Goal: Task Accomplishment & Management: Manage account settings

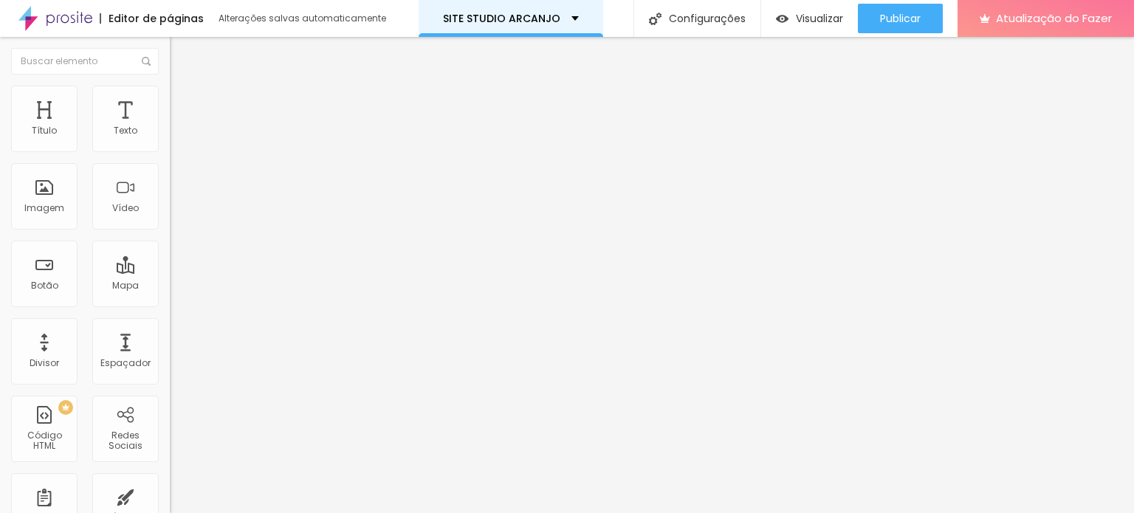
click at [570, 17] on div "SITE STUDIO ARCANJO" at bounding box center [511, 18] width 136 height 10
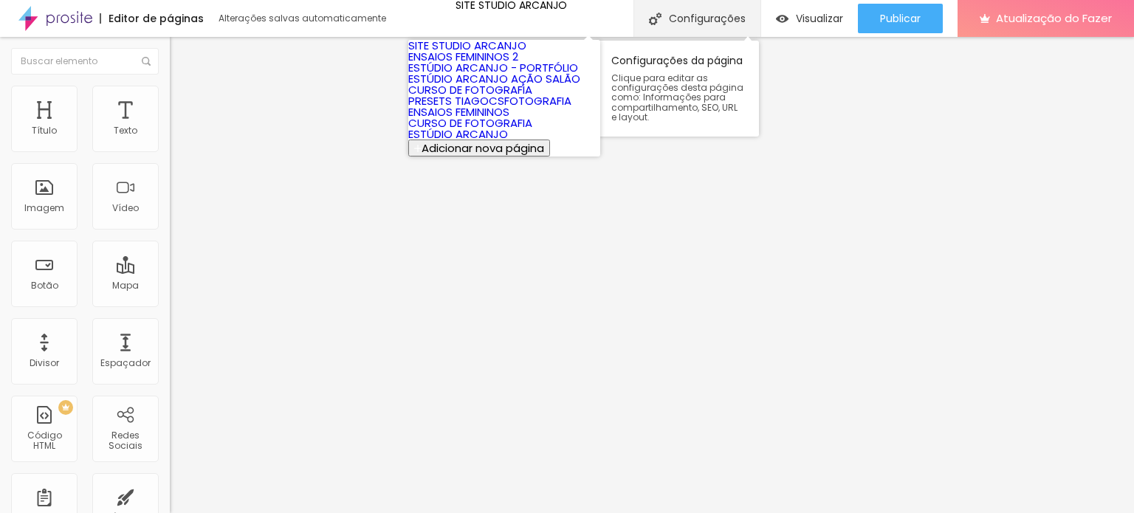
click at [702, 19] on font "Configurações" at bounding box center [707, 18] width 77 height 15
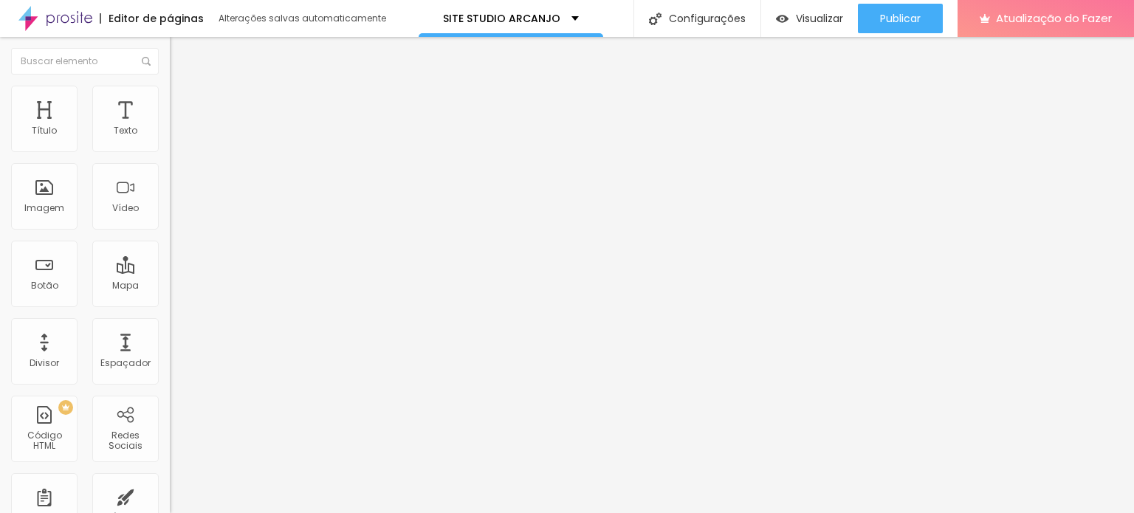
click at [1011, 19] on font "Atualização do Fazer" at bounding box center [1054, 18] width 116 height 16
click at [170, 97] on li "Estilo" at bounding box center [255, 93] width 170 height 15
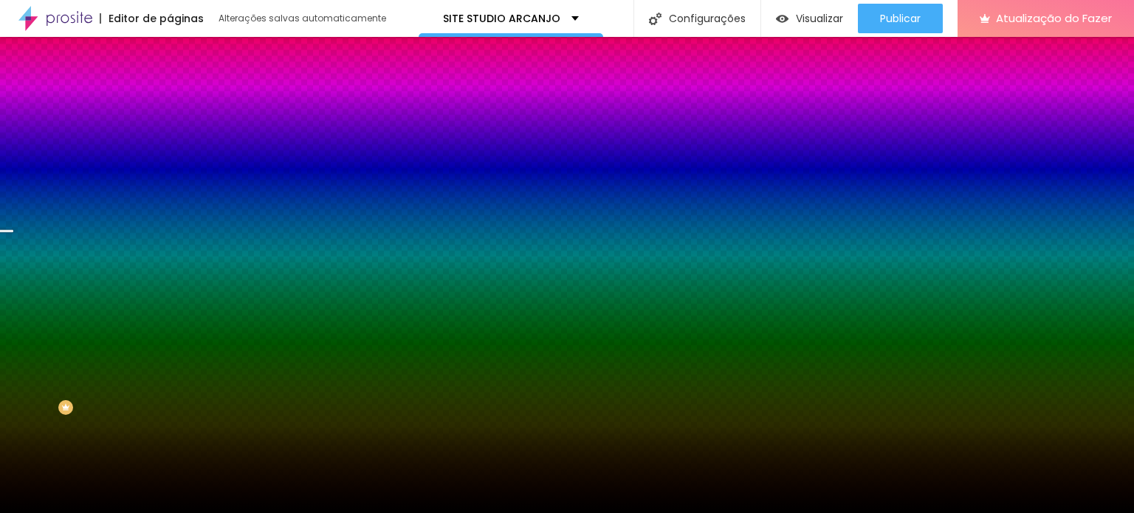
click at [170, 100] on li "Avançado" at bounding box center [255, 107] width 170 height 15
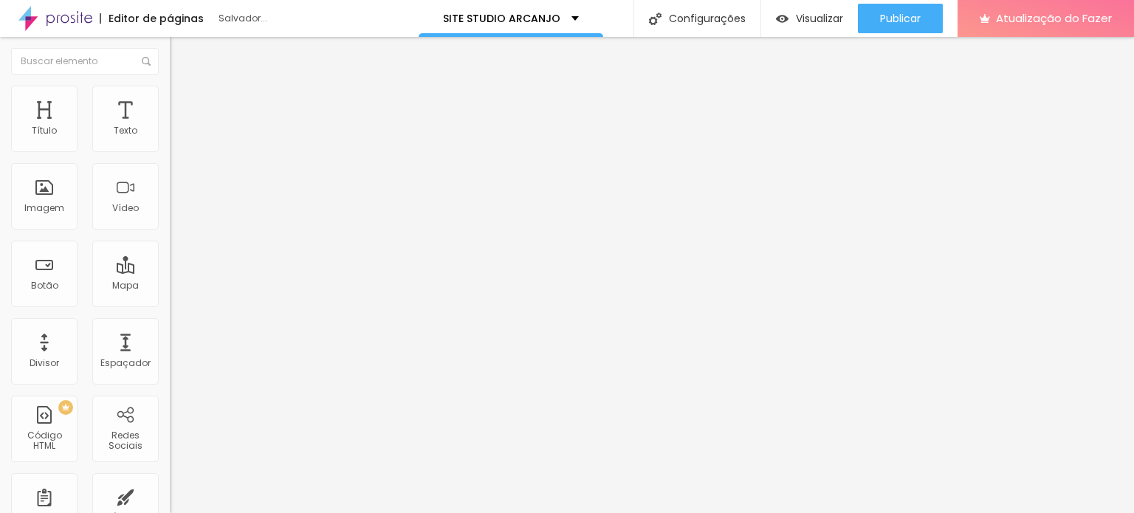
click at [183, 104] on font "Avançado" at bounding box center [207, 110] width 49 height 13
click at [170, 98] on li "Estilo" at bounding box center [255, 93] width 170 height 15
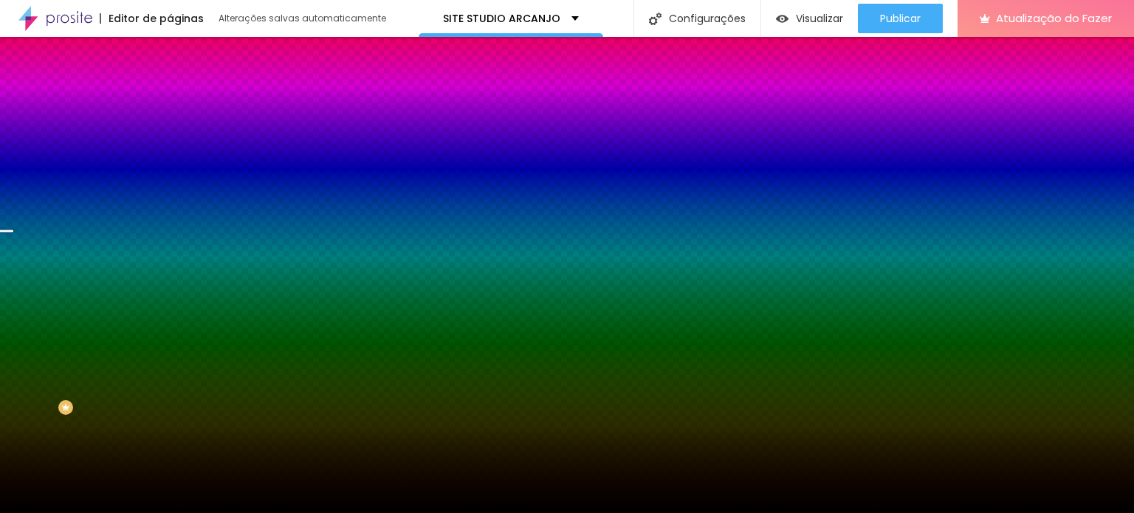
click at [179, 136] on font "Trocar imagem" at bounding box center [215, 129] width 72 height 13
click at [311, 513] on div at bounding box center [567, 522] width 1134 height 0
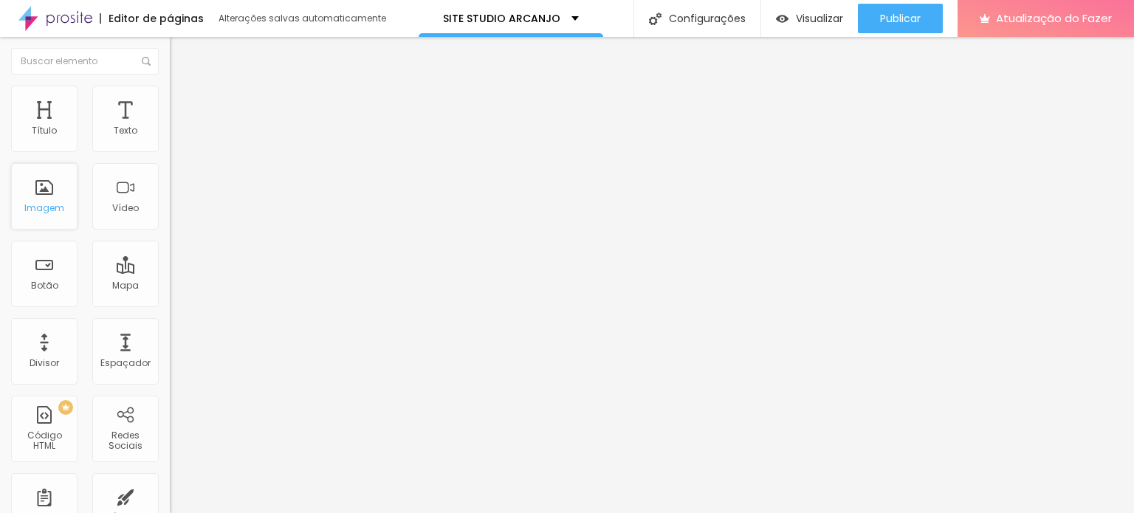
click at [49, 199] on div "Imagem" at bounding box center [44, 196] width 66 height 66
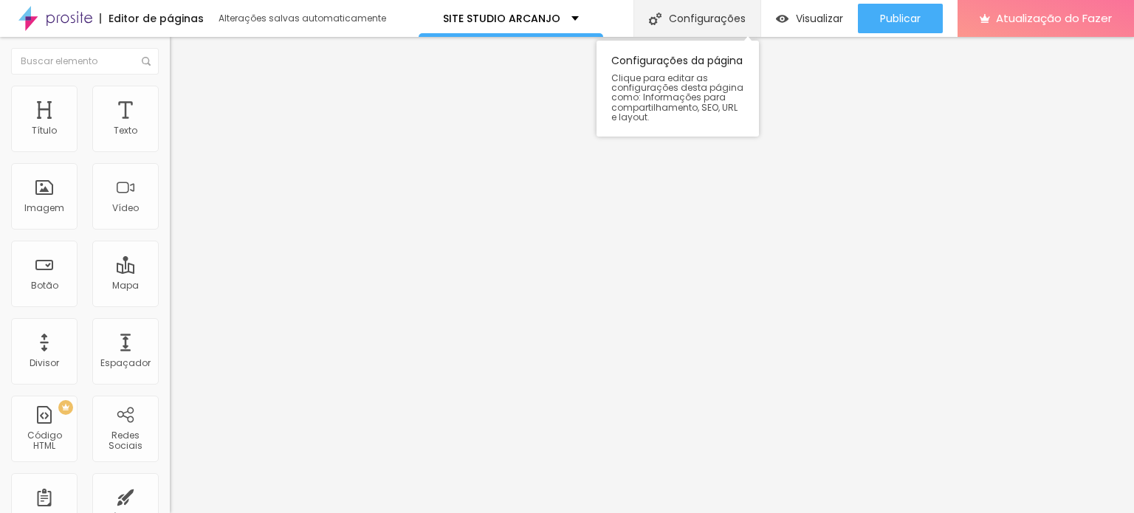
click at [679, 11] on font "Configurações" at bounding box center [707, 18] width 77 height 15
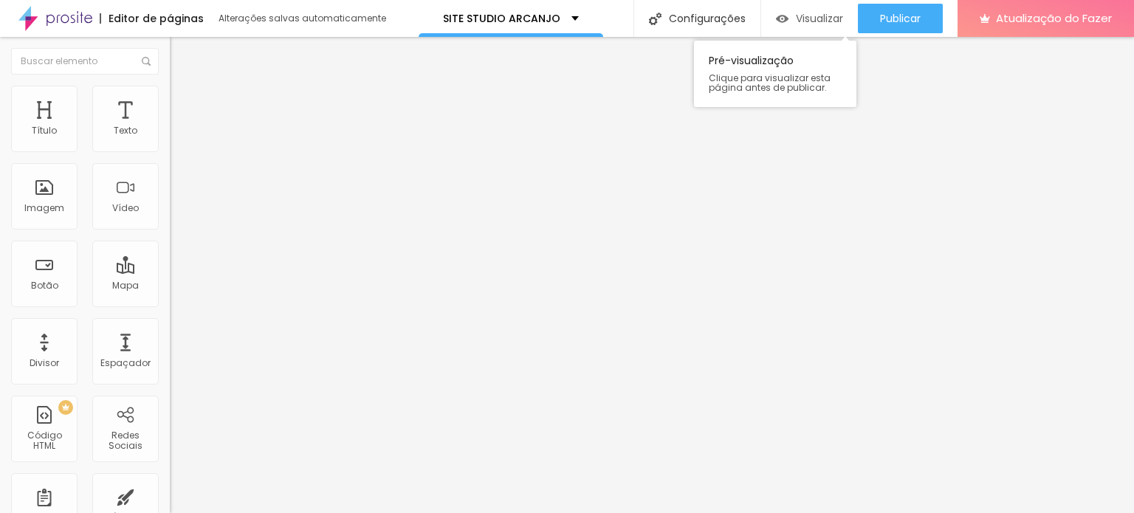
click at [809, 19] on font "Visualizar" at bounding box center [819, 18] width 47 height 15
click at [204, 51] on font "Editar nulo" at bounding box center [231, 54] width 54 height 15
click at [170, 97] on li "Estilo" at bounding box center [255, 93] width 170 height 15
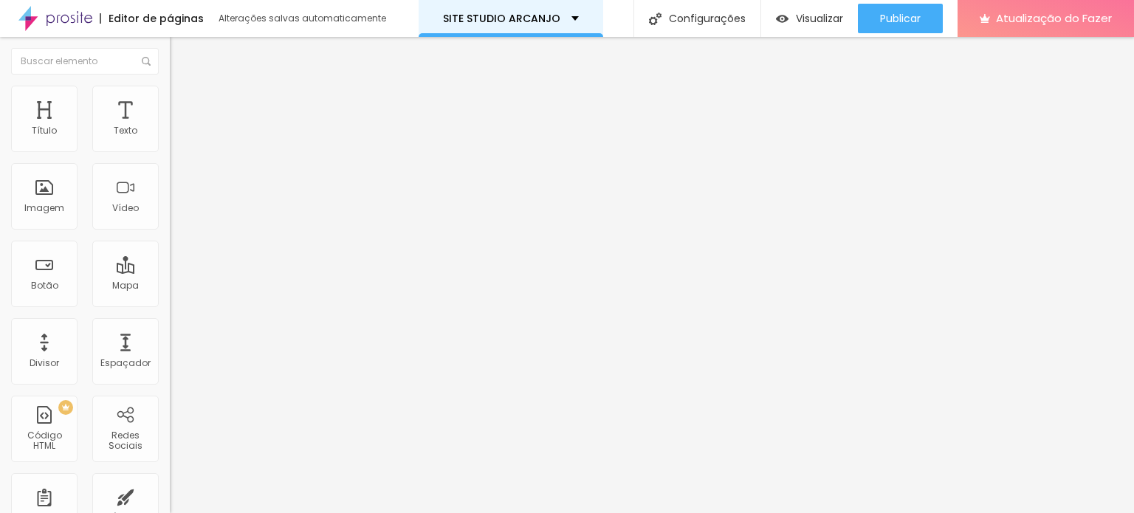
click at [537, 13] on font "SITE STUDIO ARCANJO" at bounding box center [501, 18] width 117 height 15
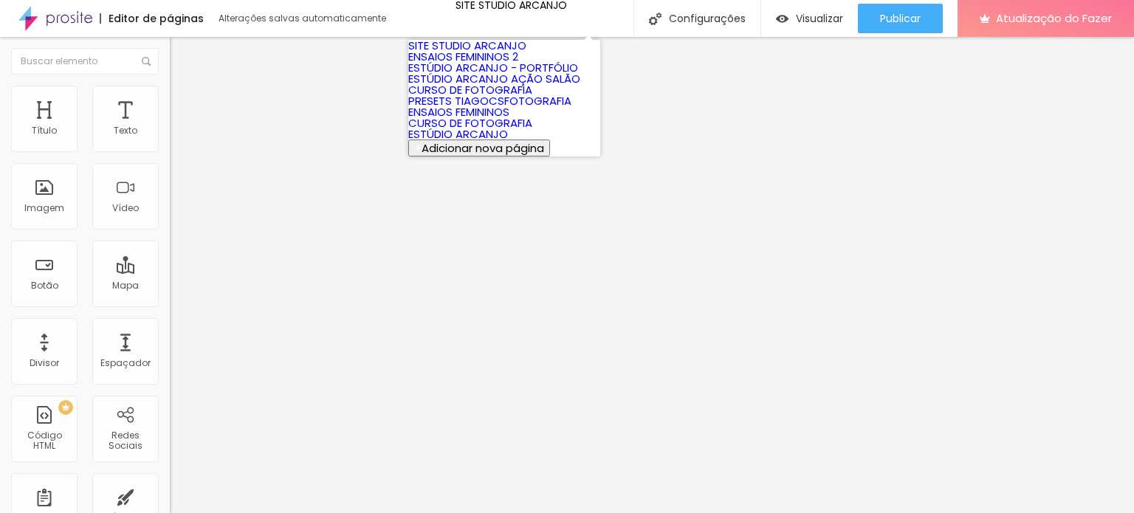
click at [479, 52] on font "SITE STUDIO ARCANJO" at bounding box center [467, 46] width 118 height 16
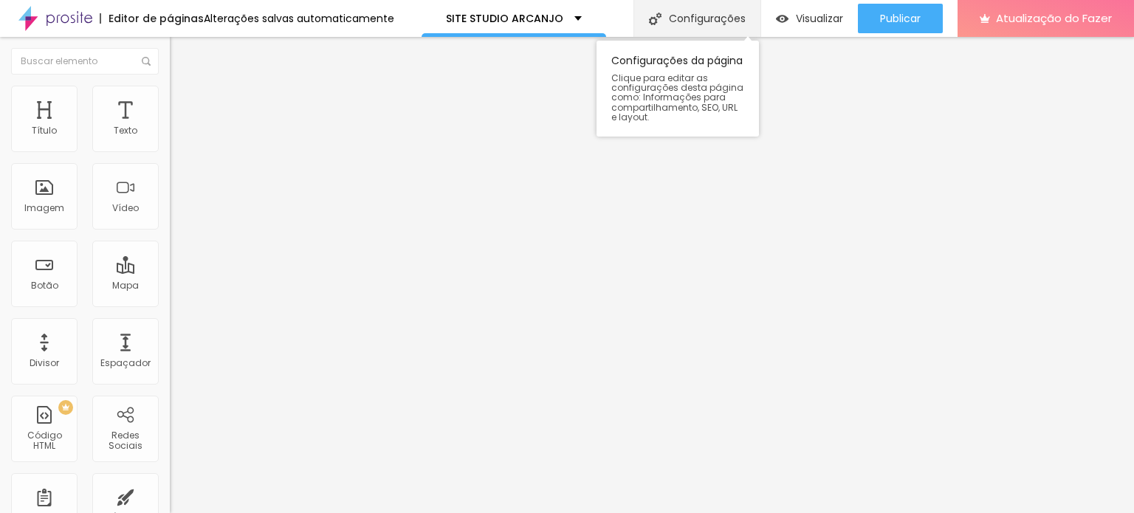
click at [715, 13] on font "Configurações" at bounding box center [707, 18] width 77 height 15
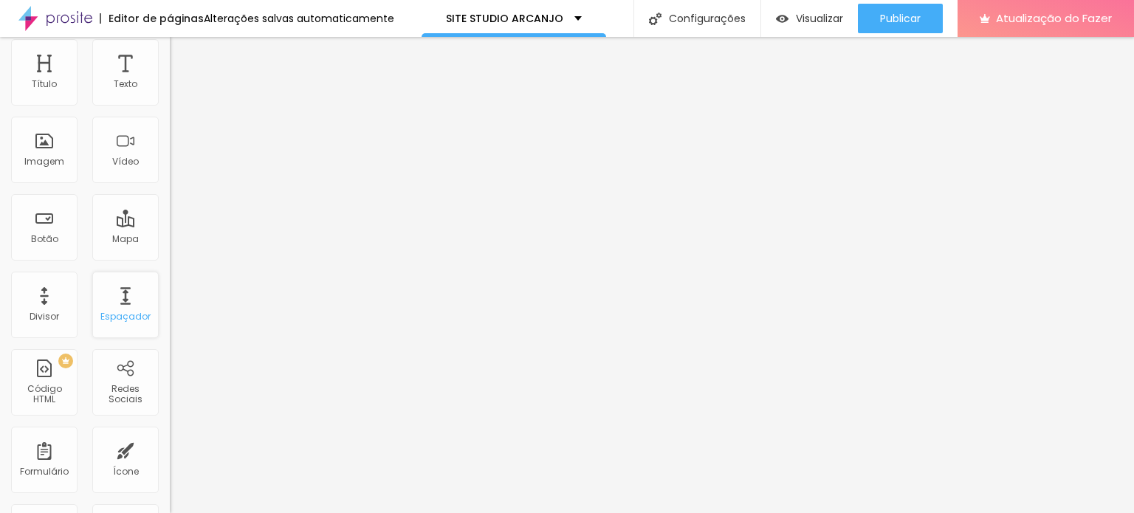
scroll to position [40, 0]
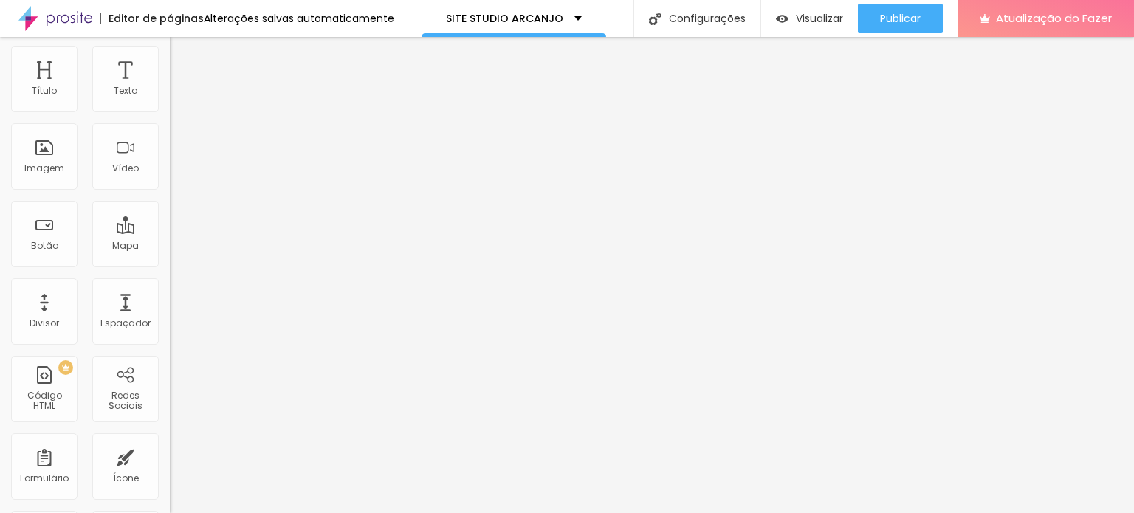
click at [165, 16] on font "Editor de páginas" at bounding box center [156, 18] width 95 height 15
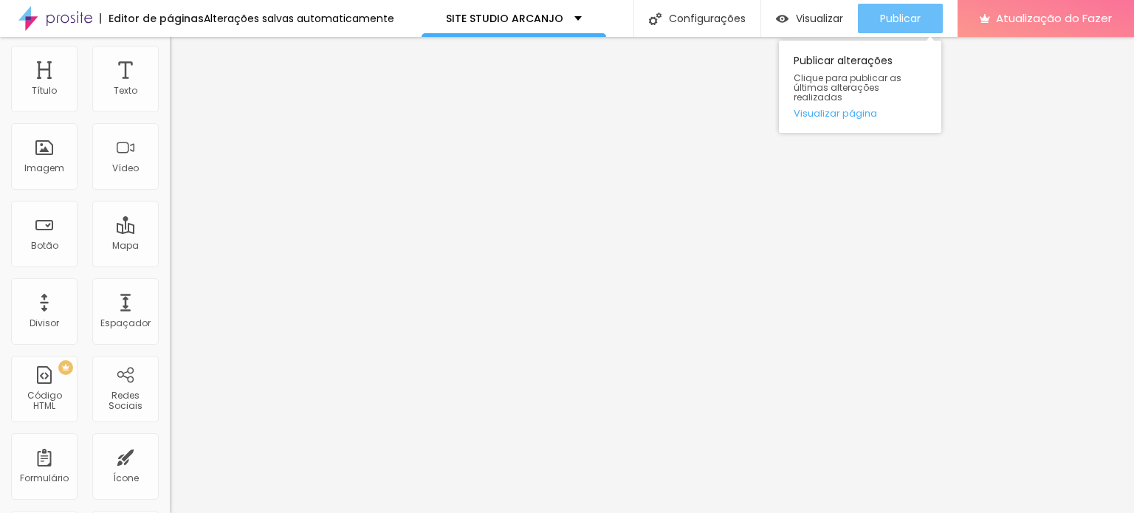
click at [891, 20] on font "Publicar" at bounding box center [900, 18] width 41 height 15
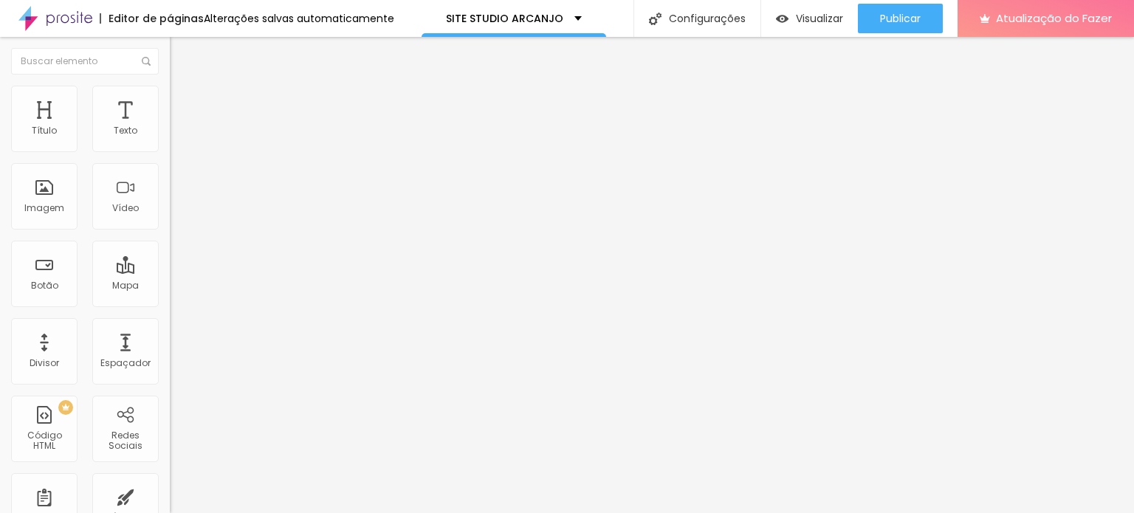
click at [170, 92] on img at bounding box center [176, 92] width 13 height 13
click at [170, 100] on img at bounding box center [176, 106] width 13 height 13
click at [170, 94] on img at bounding box center [176, 92] width 13 height 13
click at [183, 87] on font "Conteúdo" at bounding box center [206, 81] width 46 height 13
click at [170, 163] on div "Endereço Alboom [GEOGRAPHIC_DATA] [GEOGRAPHIC_DATA] 15 Ampliação" at bounding box center [255, 262] width 170 height 295
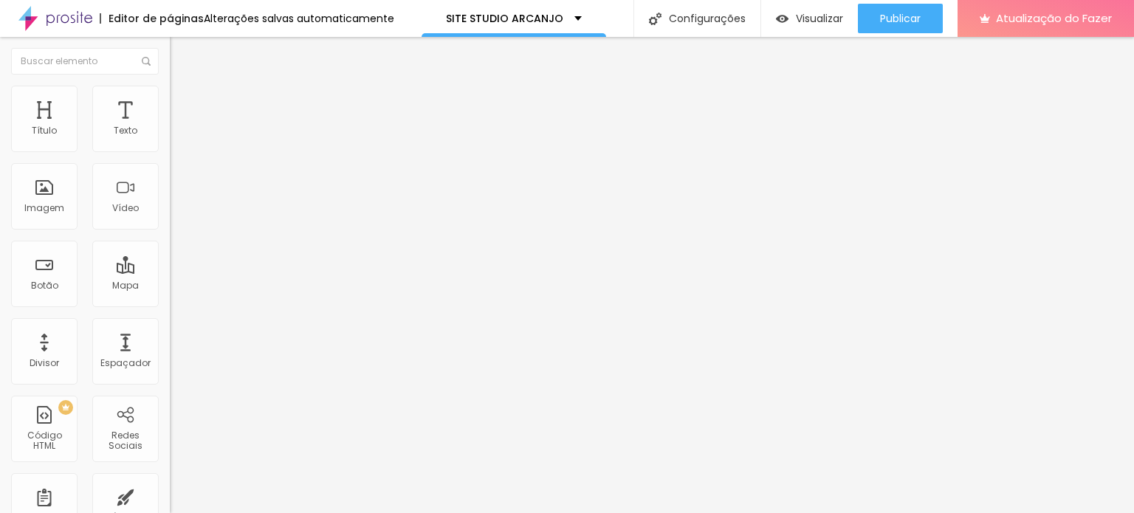
type input "ALAMENDA ASIA 142"
click at [88, 59] on input "text" at bounding box center [85, 61] width 148 height 27
type input "L"
click at [111, 275] on div "Mapa" at bounding box center [125, 274] width 66 height 66
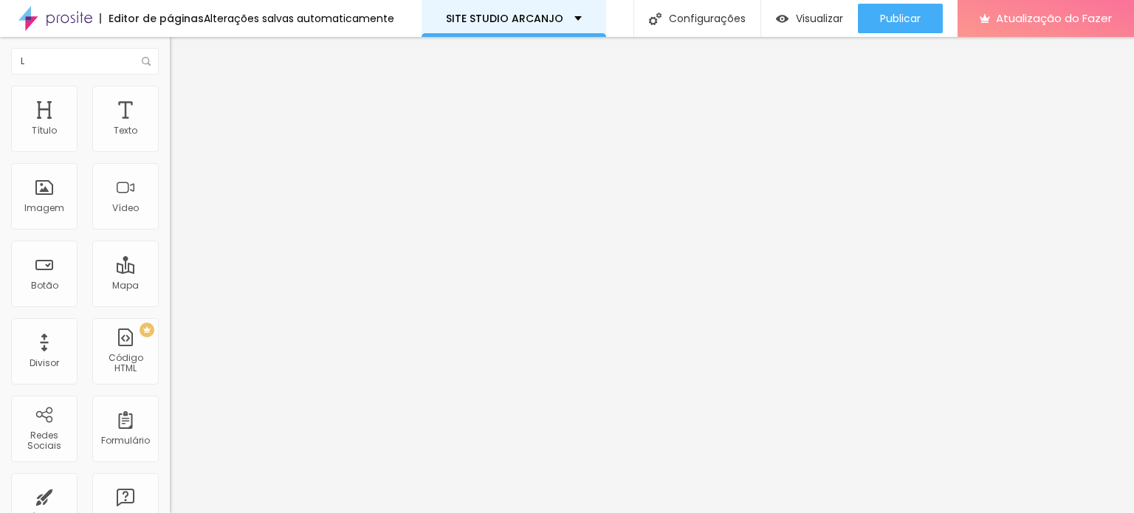
click at [556, 14] on div "SITE STUDIO ARCANJO" at bounding box center [514, 18] width 136 height 10
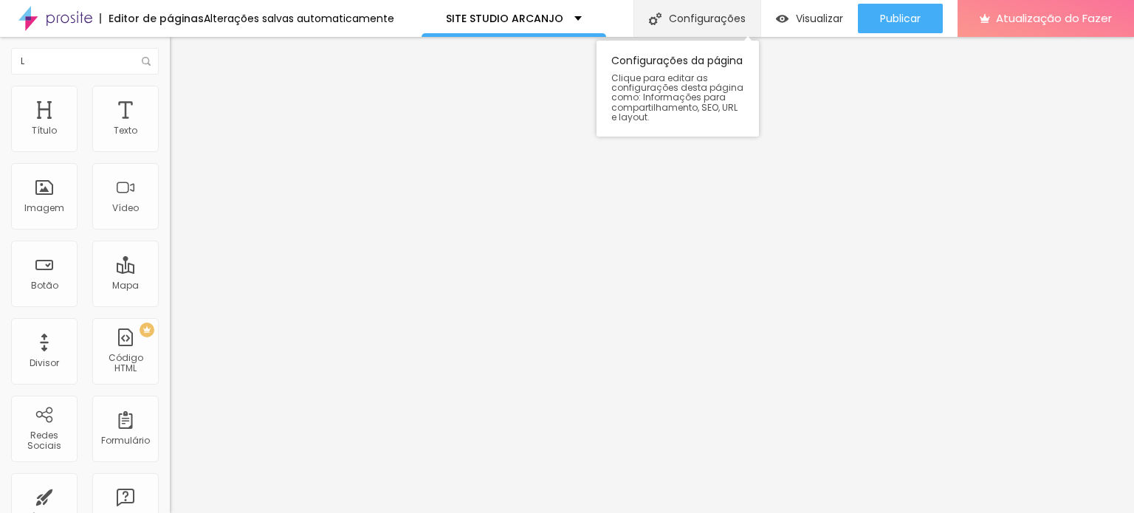
click at [713, 16] on font "Configurações" at bounding box center [707, 18] width 77 height 15
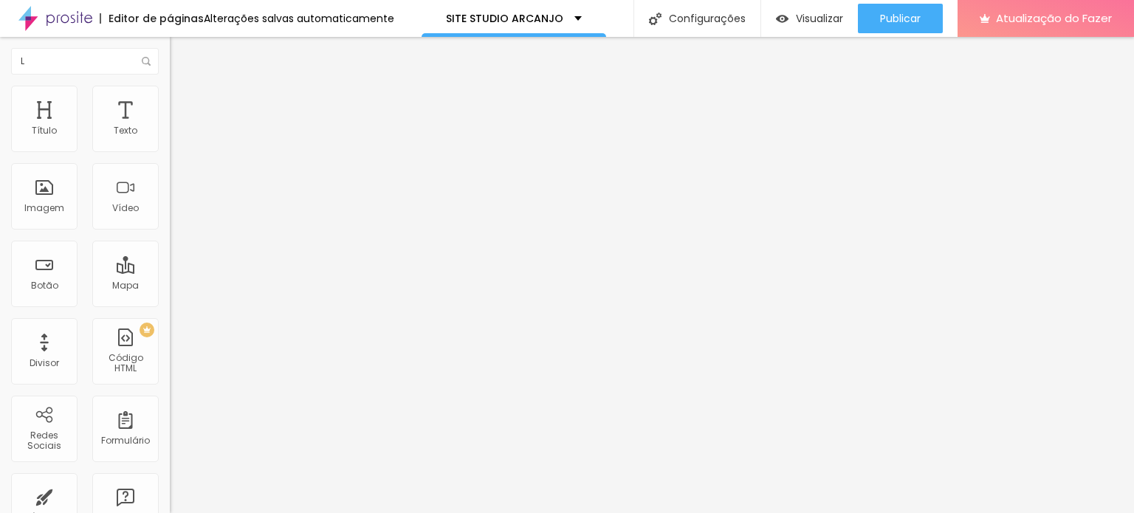
type textarea "FESTA DE 15 ANOS - ANIVERSARIO DE 15 ANOS - DEBUTANTE - 15 ANOS - EVENTO CORPOR…"
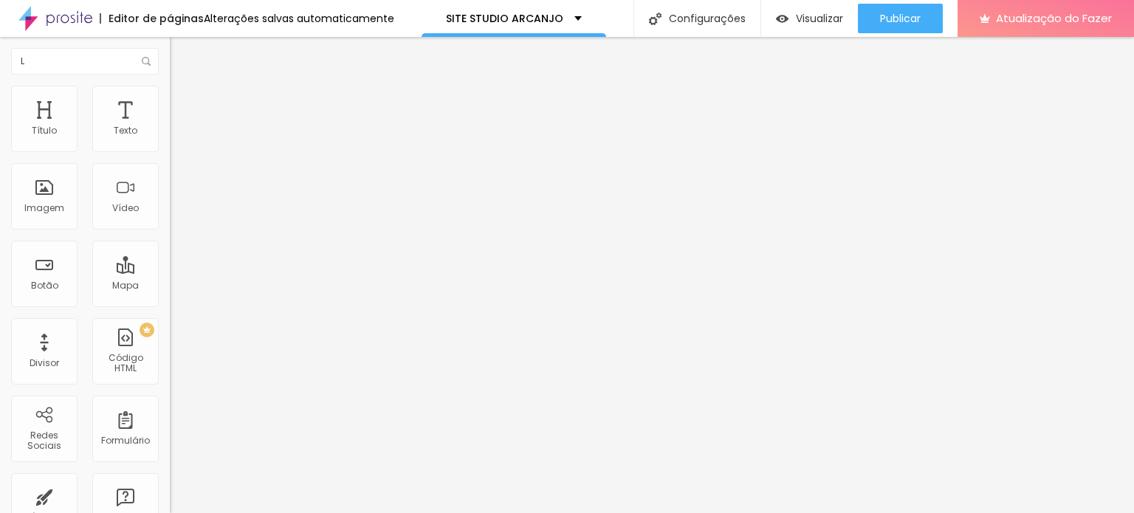
type input "FOTOGRAFIA PARA FESTA DE 15 ANOS"
paste textarea "A festa de 15 anos é um dos momentos mais marcantes na vida de uma jovem. Ter f…"
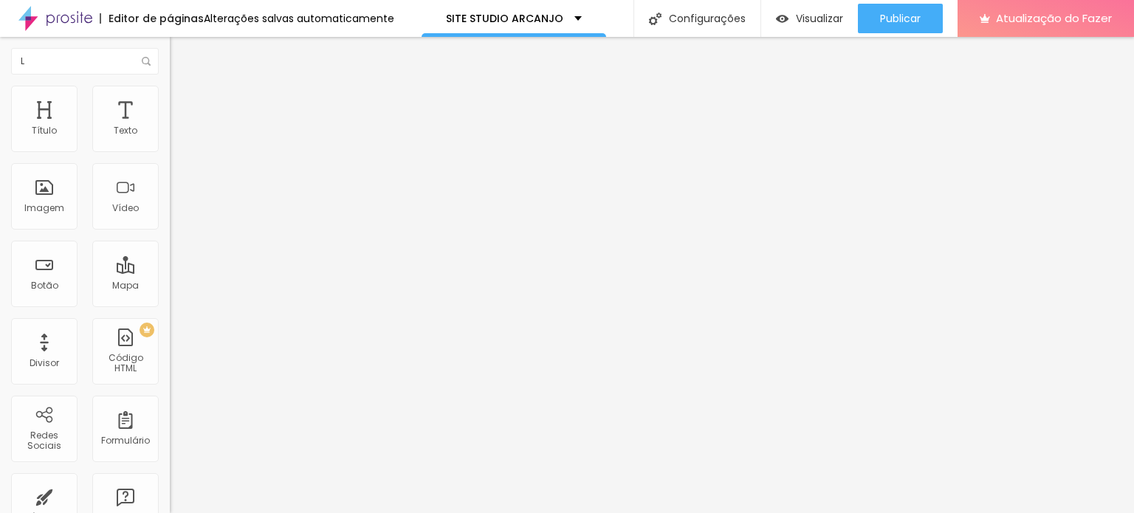
scroll to position [158, 0]
paste textarea "Do vestido ao bolo, da decoração à pista de dança: tudo é planejado com carinho…"
type textarea "A festa de 15 anos é um dos momentos mais marcantes na vida de uma jovem. Ter f…"
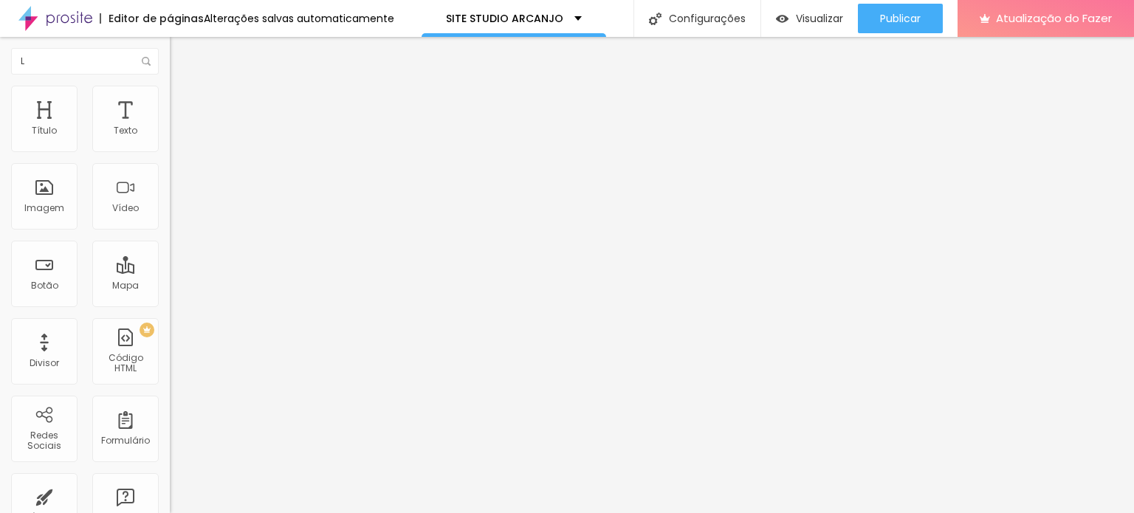
scroll to position [30, 0]
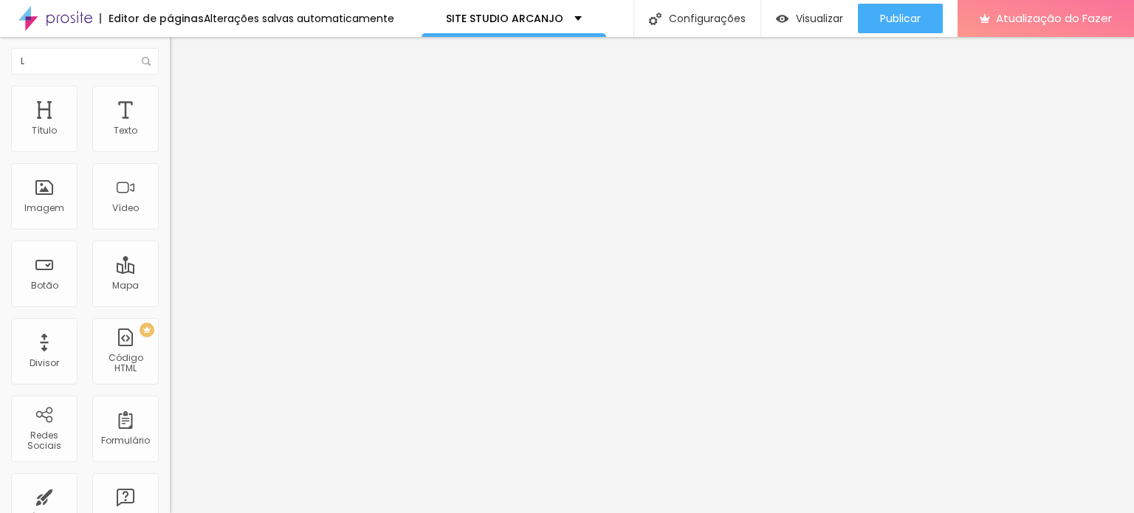
drag, startPoint x: 118, startPoint y: 169, endPoint x: 0, endPoint y: 169, distance: 118.2
click at [170, 169] on div "Endereço [GEOGRAPHIC_DATA] [GEOGRAPHIC_DATA] 142 [GEOGRAPHIC_DATA] 15 Ampliação" at bounding box center [255, 262] width 170 height 295
drag, startPoint x: 92, startPoint y: 165, endPoint x: 0, endPoint y: 156, distance: 92.8
click at [170, 156] on div "Endereço COTIA Alinhamento 15 Ampliação" at bounding box center [255, 262] width 170 height 295
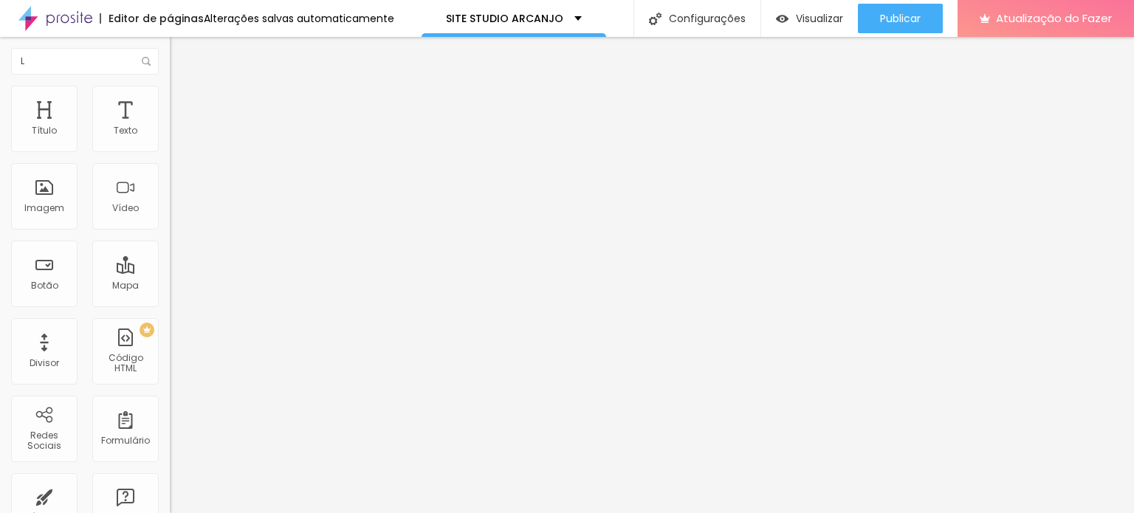
type input "[PERSON_NAME], 245"
click at [170, 258] on div "Editar nulo Conteúdo Estilo Avançado Endereço [PERSON_NAME], 245 Alinhamento 15…" at bounding box center [255, 275] width 170 height 476
click at [179, 127] on font "Trocar imagem" at bounding box center [215, 120] width 72 height 13
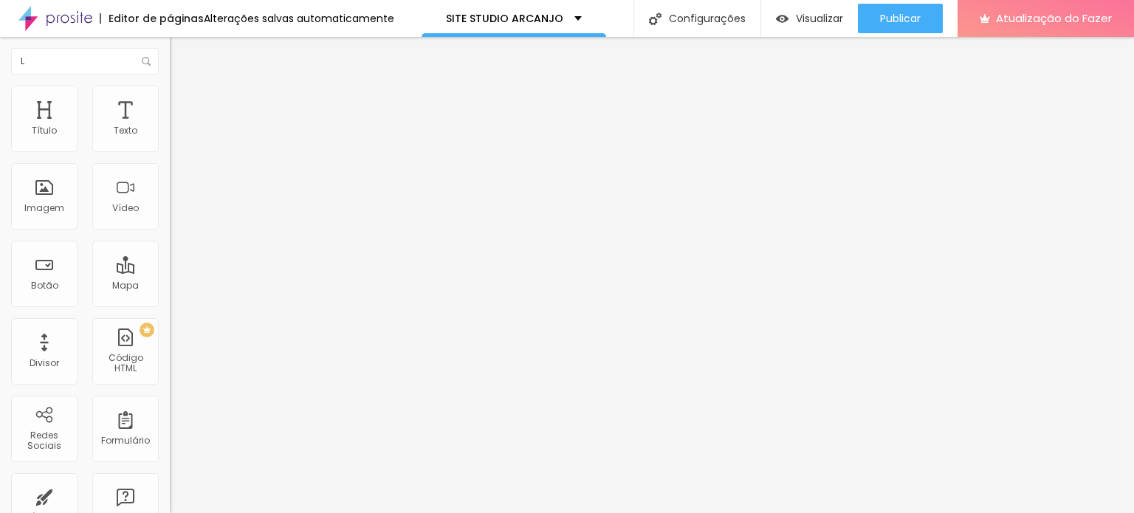
scroll to position [222, 0]
click at [181, 53] on img "button" at bounding box center [187, 54] width 12 height 12
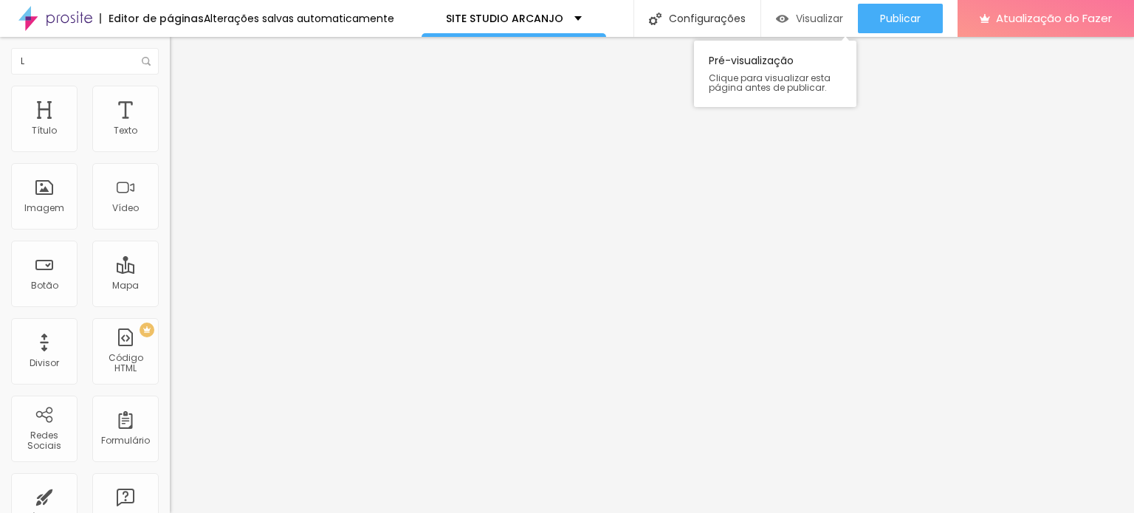
click at [796, 16] on font "Visualizar" at bounding box center [819, 18] width 47 height 15
click at [801, 19] on font "Visualizar" at bounding box center [819, 18] width 47 height 15
click at [818, 15] on font "Visualizar" at bounding box center [819, 18] width 47 height 15
